Goal: Information Seeking & Learning: Learn about a topic

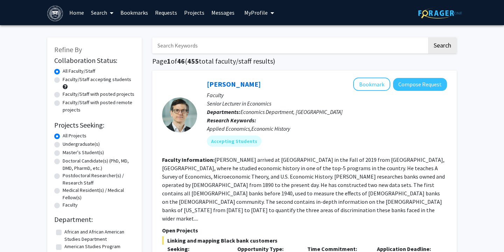
click at [259, 12] on span "My Profile" at bounding box center [255, 12] width 23 height 7
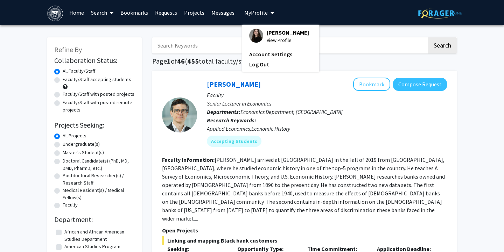
click at [275, 44] on span "View Profile" at bounding box center [288, 40] width 42 height 8
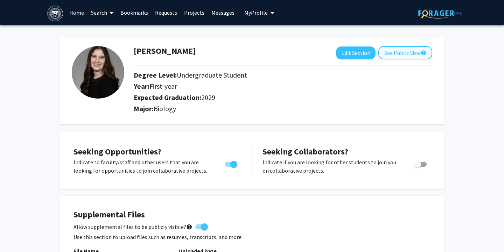
click at [392, 55] on button "See Public View help" at bounding box center [405, 52] width 54 height 13
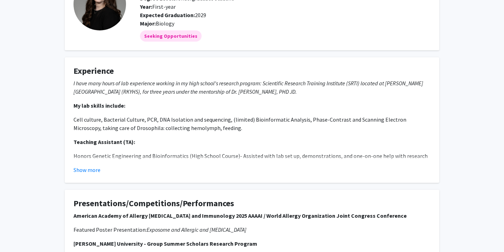
scroll to position [64, 0]
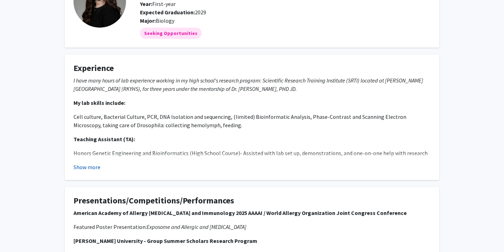
click at [90, 168] on button "Show more" at bounding box center [87, 167] width 27 height 8
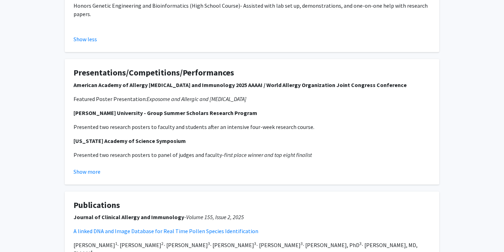
scroll to position [211, 0]
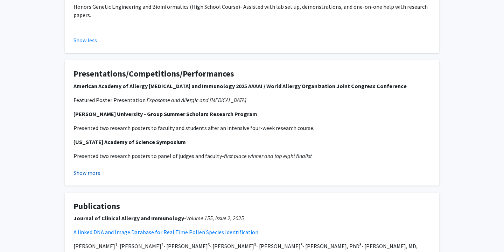
click at [90, 174] on button "Show more" at bounding box center [87, 173] width 27 height 8
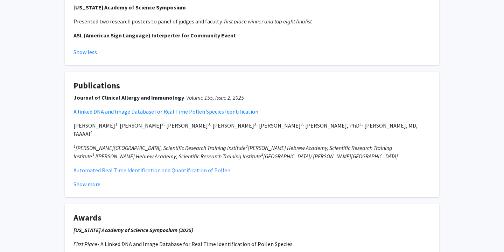
scroll to position [346, 0]
click at [93, 185] on button "Show more" at bounding box center [87, 184] width 27 height 8
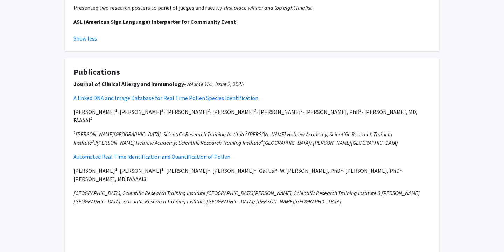
scroll to position [366, 0]
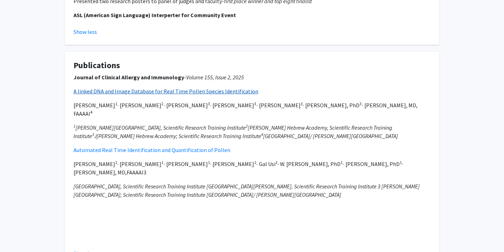
click at [111, 91] on link "A linked DNA and Image Database for Real Time Pollen Species Identification" at bounding box center [166, 91] width 185 height 7
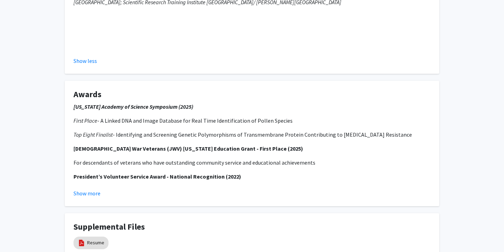
scroll to position [571, 0]
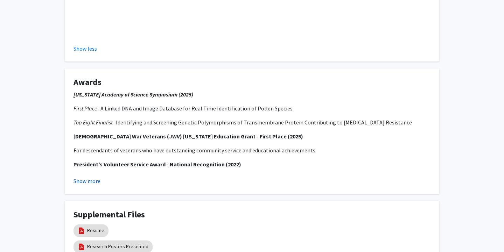
click at [80, 177] on button "Show more" at bounding box center [87, 181] width 27 height 8
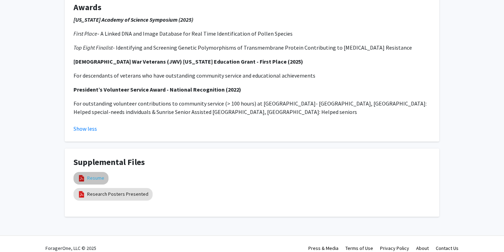
scroll to position [646, 0]
click at [97, 175] on link "Resume" at bounding box center [95, 178] width 17 height 7
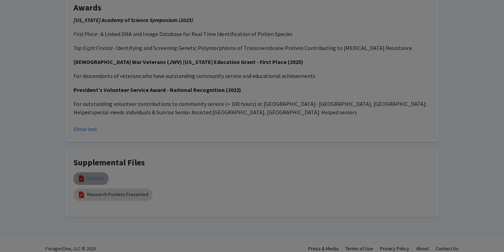
select select "custom"
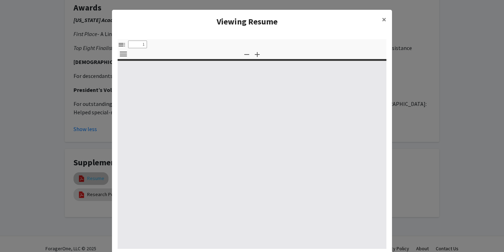
type input "0"
select select "custom"
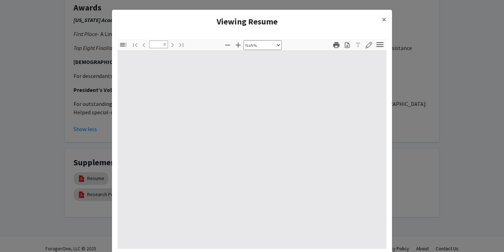
type input "1"
select select "auto"
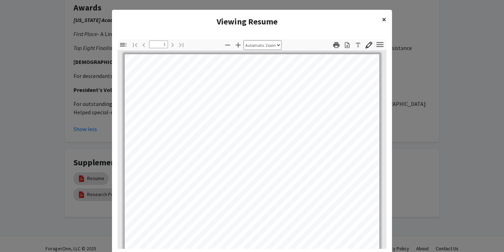
scroll to position [0, 0]
click at [389, 18] on button "×" at bounding box center [384, 20] width 16 height 20
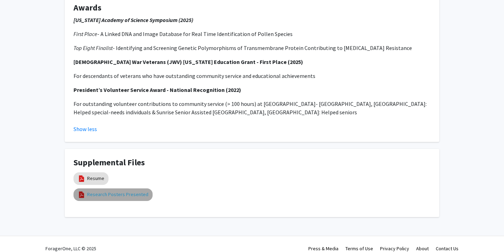
click at [125, 191] on link "Research Posters Presented" at bounding box center [117, 194] width 61 height 7
select select "custom"
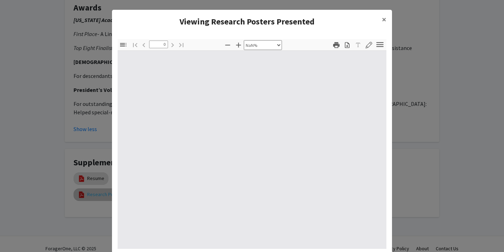
type input "1"
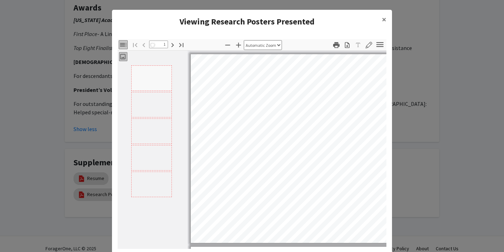
scroll to position [26, 0]
select select "auto"
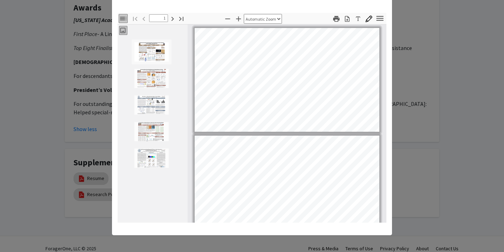
scroll to position [0, 0]
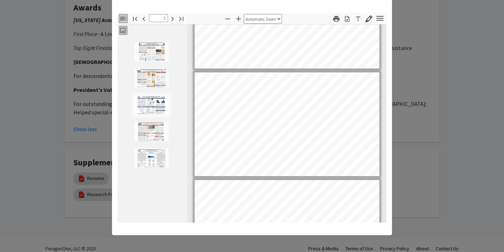
type input "1"
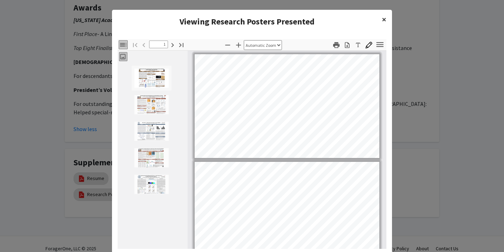
click at [382, 19] on span "×" at bounding box center [384, 19] width 5 height 11
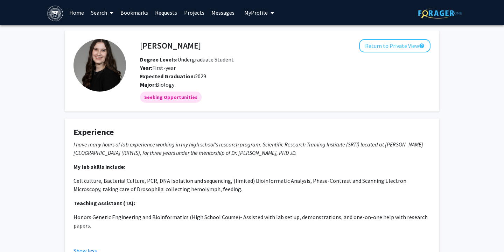
click at [72, 13] on link "Home" at bounding box center [77, 12] width 22 height 25
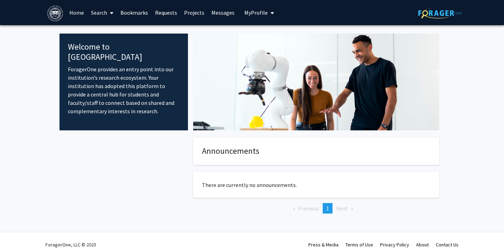
click at [105, 12] on link "Search" at bounding box center [102, 12] width 29 height 25
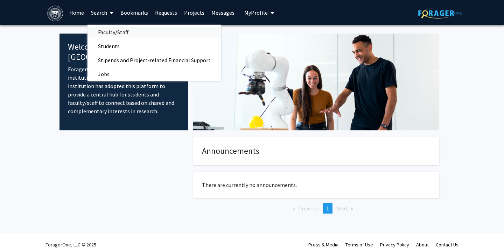
click at [112, 31] on span "Faculty/Staff" at bounding box center [113, 32] width 51 height 14
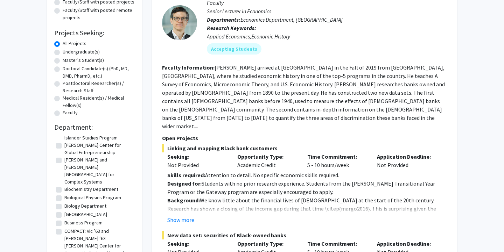
scroll to position [62, 0]
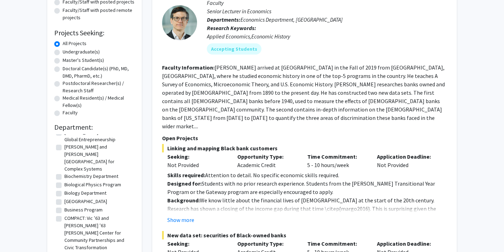
click at [80, 190] on label "Biology Department" at bounding box center [85, 193] width 42 height 7
click at [69, 190] on input "Biology Department" at bounding box center [66, 192] width 5 height 5
checkbox input "true"
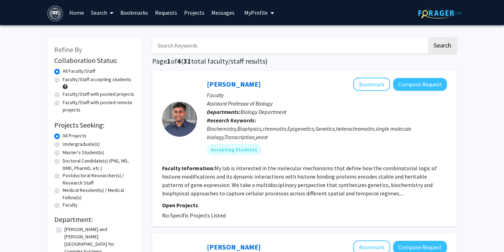
click at [86, 80] on label "Faculty/Staff accepting students" at bounding box center [97, 79] width 69 height 7
click at [67, 80] on input "Faculty/Staff accepting students" at bounding box center [65, 78] width 5 height 5
radio input "true"
